Goal: Information Seeking & Learning: Learn about a topic

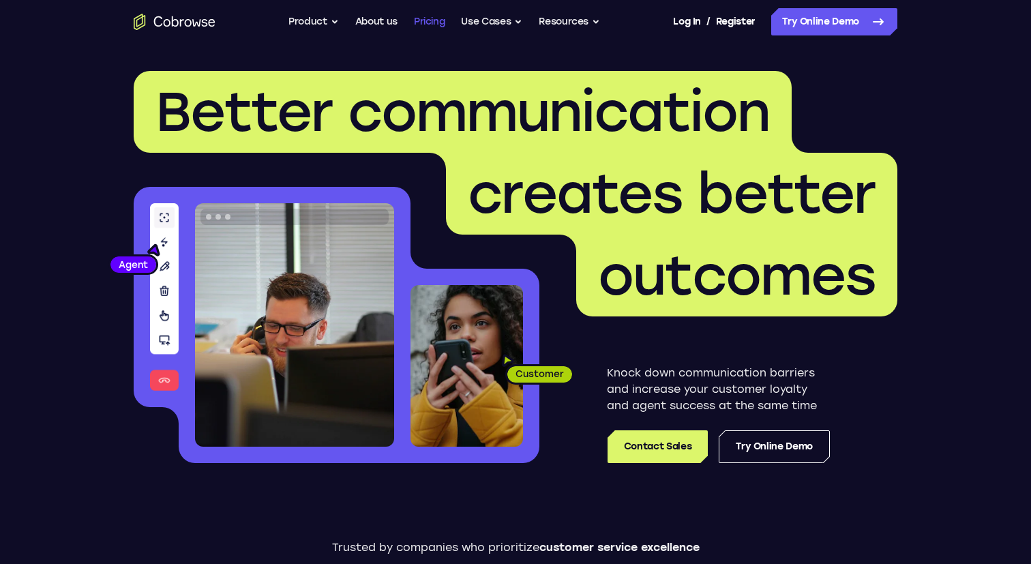
click at [430, 22] on link "Pricing" at bounding box center [429, 21] width 31 height 27
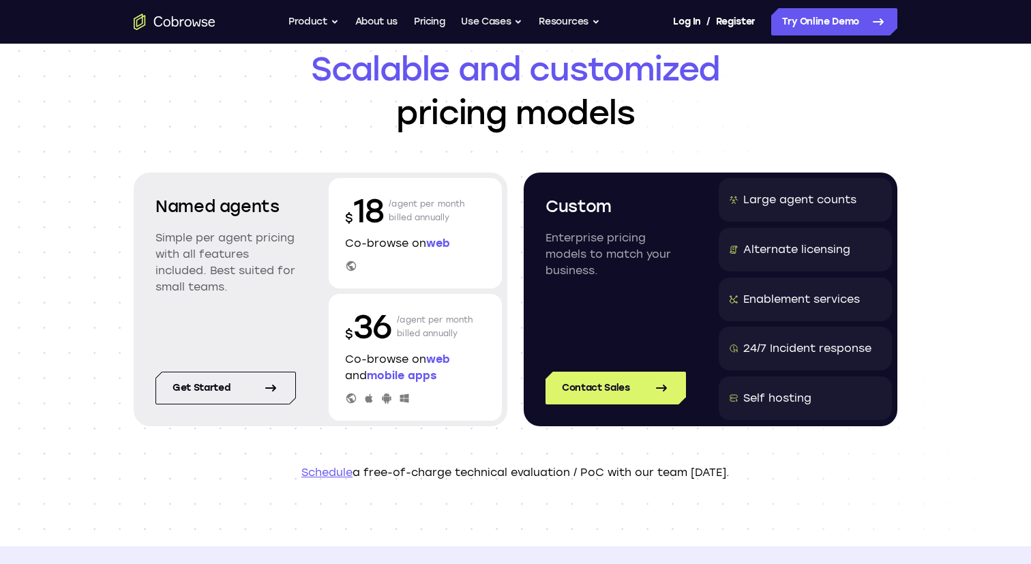
scroll to position [68, 0]
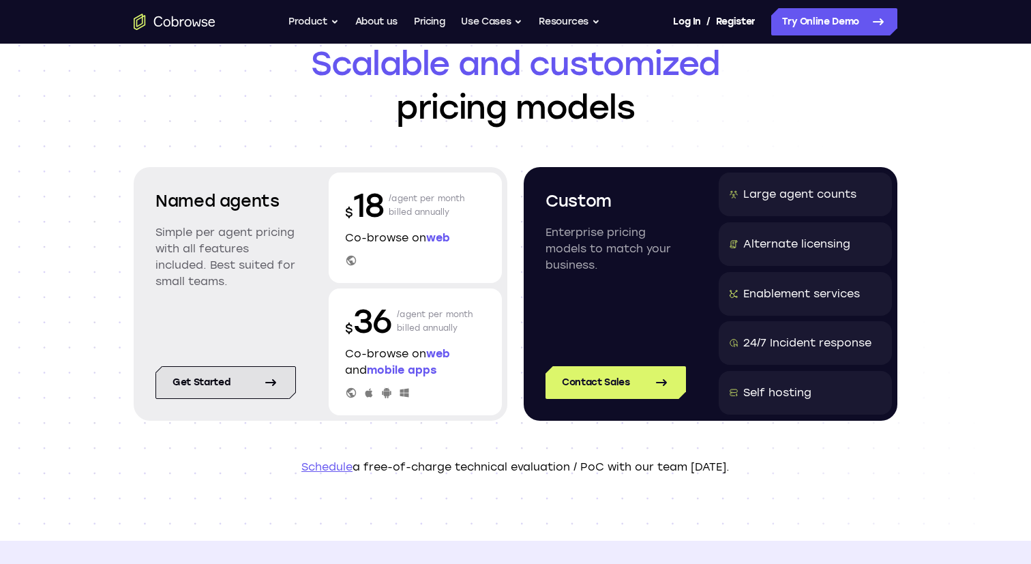
click at [263, 376] on icon at bounding box center [271, 382] width 16 height 16
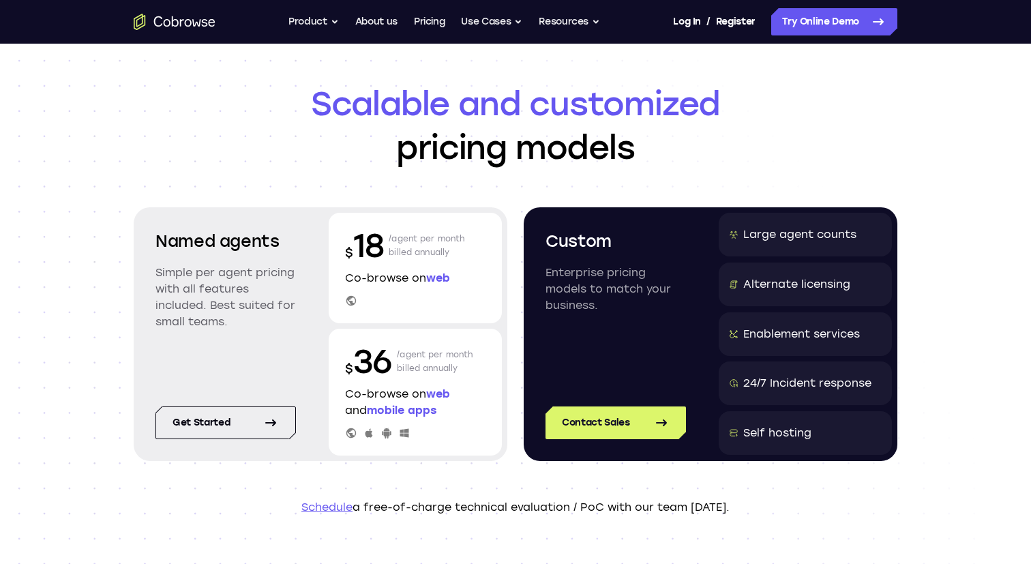
scroll to position [0, 0]
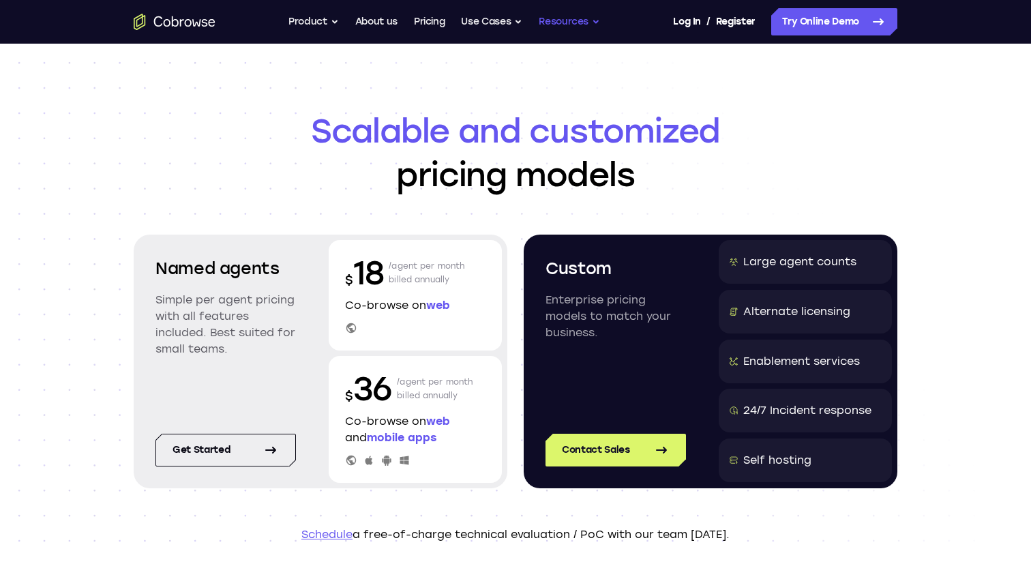
click at [572, 26] on button "Resources" at bounding box center [569, 21] width 61 height 27
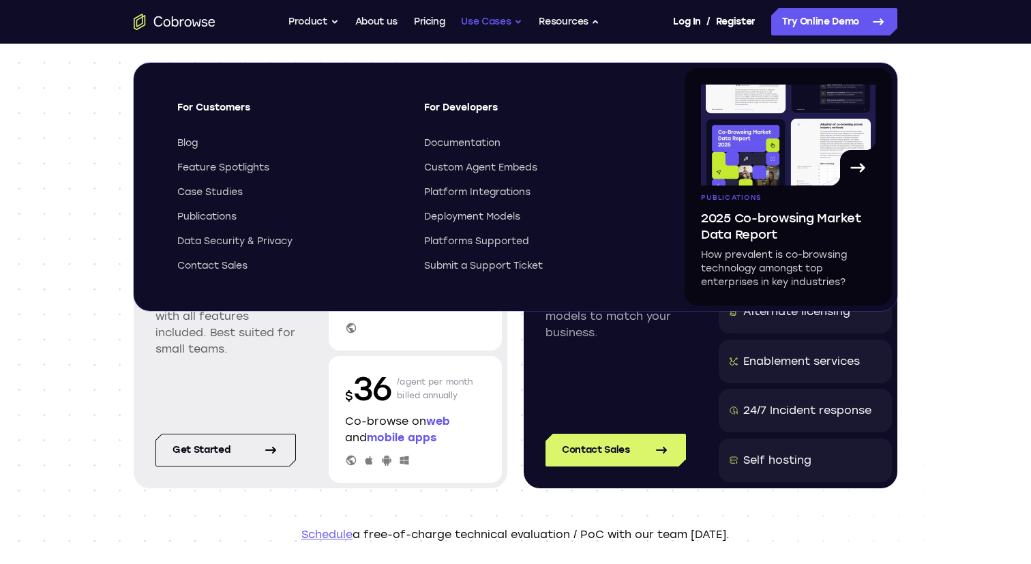
click at [501, 20] on button "Use Cases" at bounding box center [491, 21] width 61 height 27
